Goal: Task Accomplishment & Management: Use online tool/utility

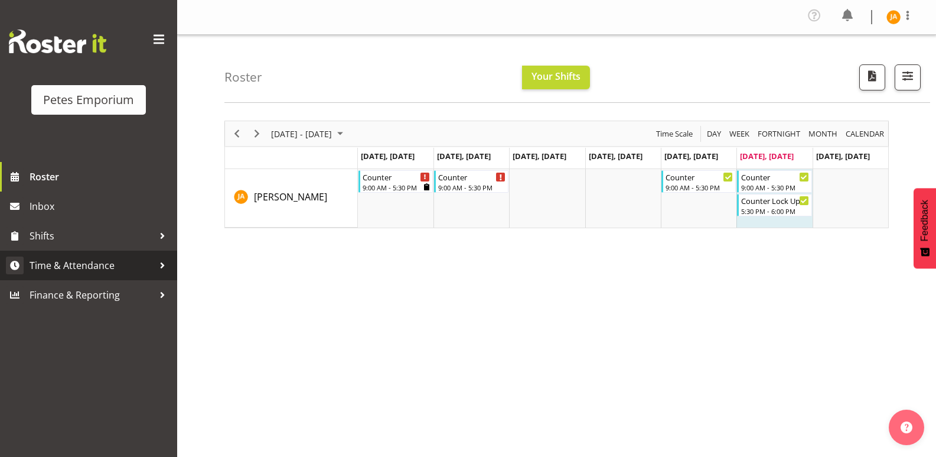
click at [84, 268] on span "Time & Attendance" at bounding box center [92, 265] width 124 height 18
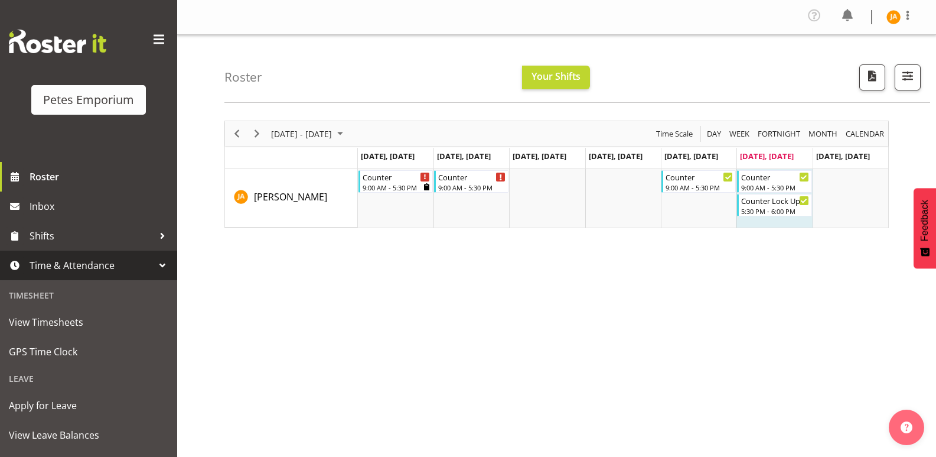
click at [336, 294] on div "[DATE] - [DATE] [DATE] Day Week Fortnight Month calendar Month Agenda Time Scal…" at bounding box center [580, 348] width 712 height 472
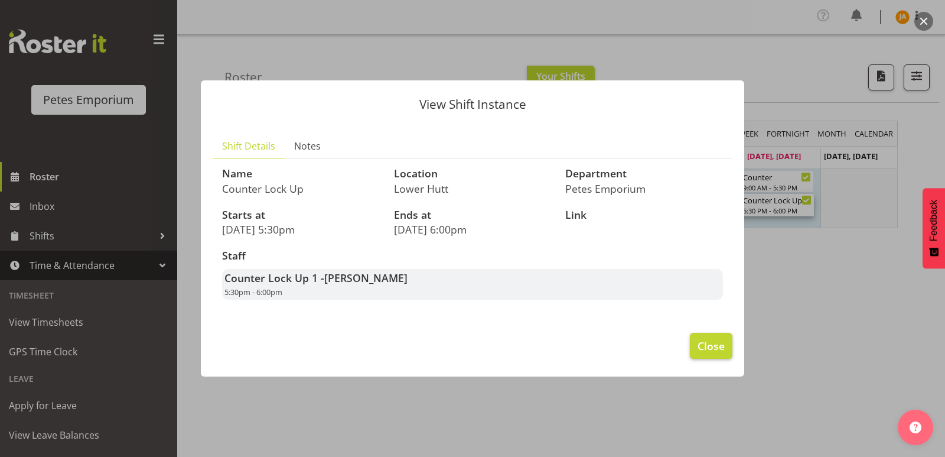
click at [708, 340] on span "Close" at bounding box center [710, 345] width 27 height 15
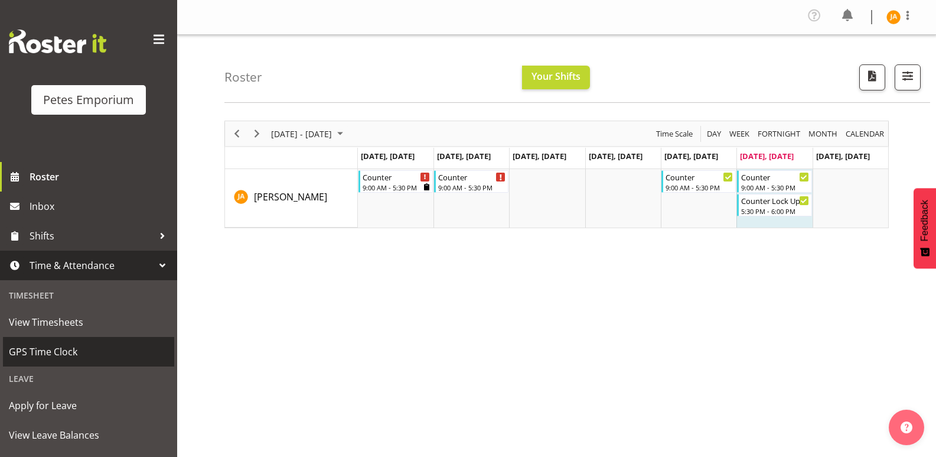
click at [48, 355] on span "GPS Time Clock" at bounding box center [88, 352] width 159 height 18
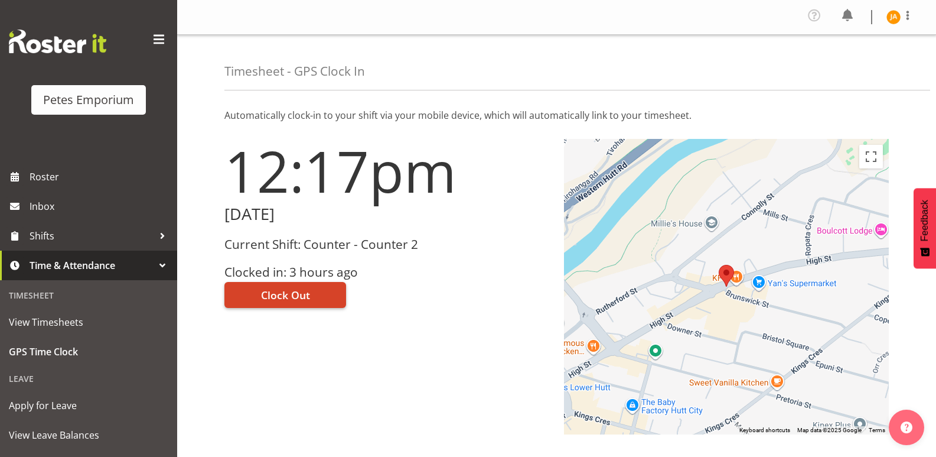
click at [309, 287] on span "Clock Out" at bounding box center [285, 294] width 49 height 15
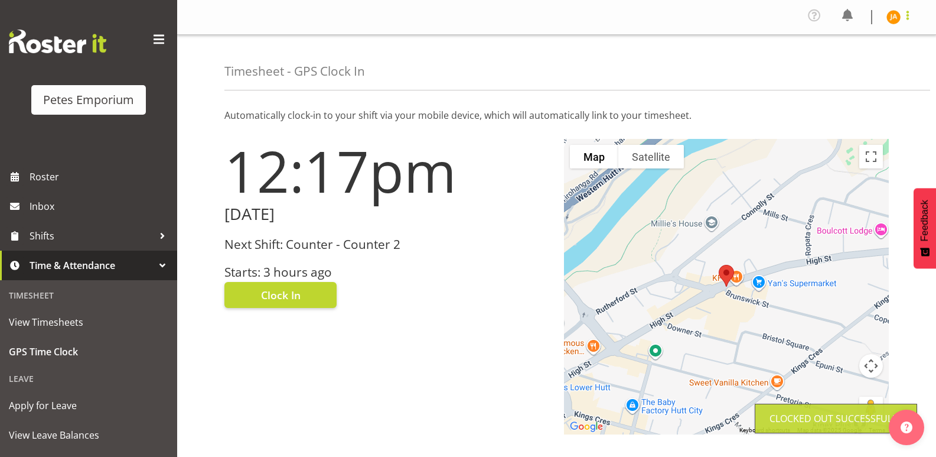
click at [903, 16] on span at bounding box center [908, 15] width 14 height 14
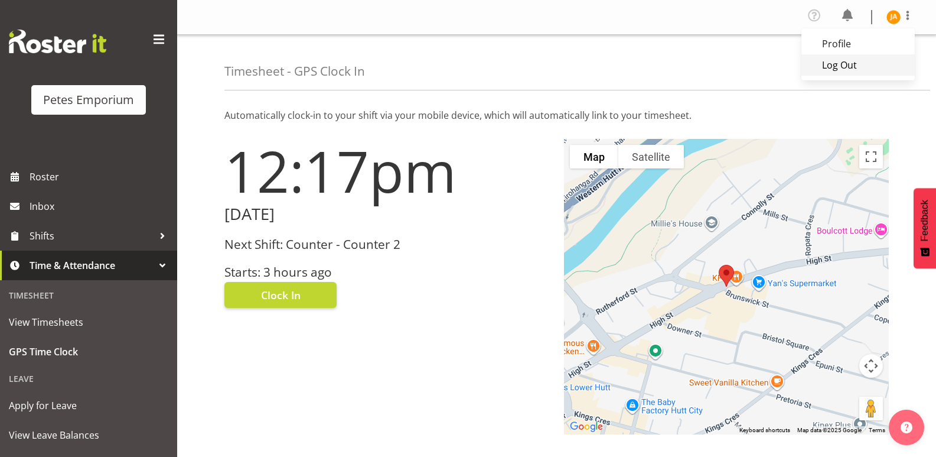
click at [864, 68] on link "Log Out" at bounding box center [857, 64] width 113 height 21
